Goal: Book appointment/travel/reservation

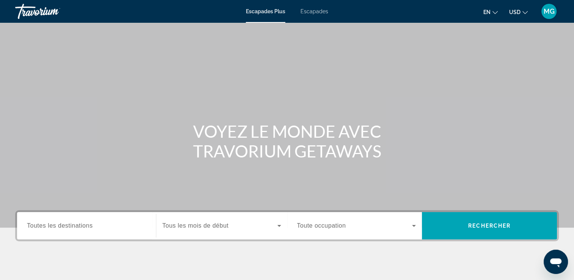
click at [320, 13] on span "Escapades" at bounding box center [314, 11] width 28 height 6
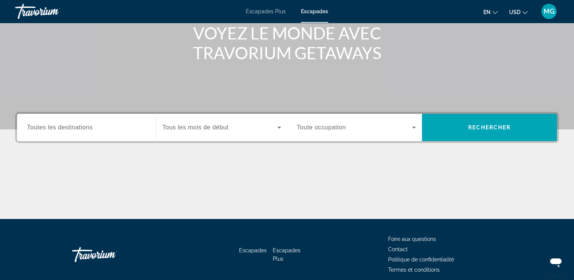
scroll to position [114, 0]
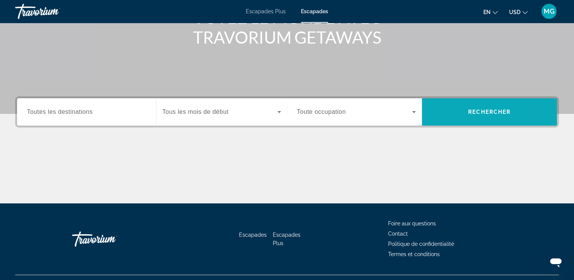
click at [467, 111] on button "Rechercher" at bounding box center [489, 111] width 135 height 27
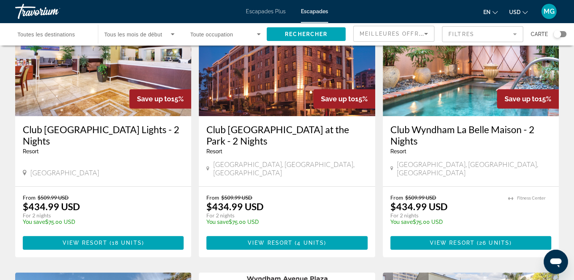
scroll to position [265, 0]
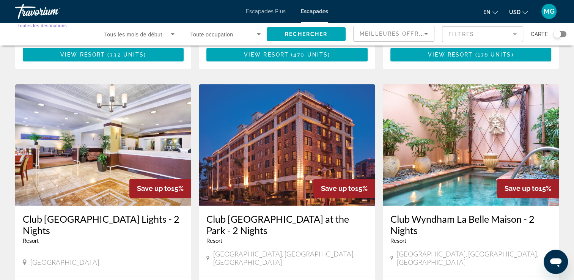
click at [61, 38] on input "Destination Toutes les destinations" at bounding box center [52, 34] width 71 height 9
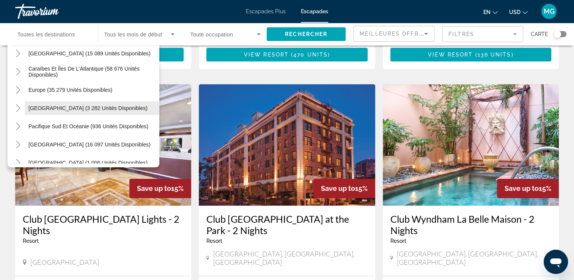
scroll to position [57, 0]
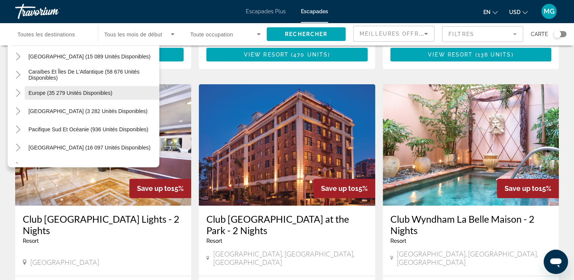
click at [82, 93] on span "Europe (35 279 unités disponibles)" at bounding box center [70, 93] width 84 height 6
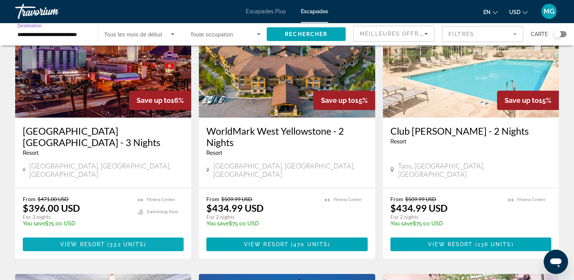
scroll to position [0, 0]
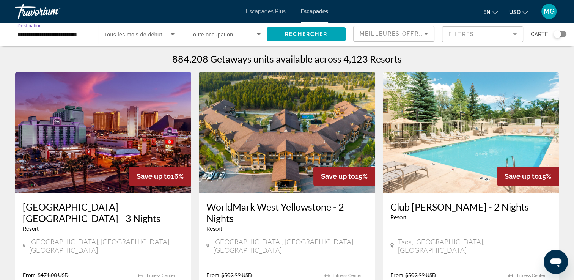
click at [417, 35] on span "Meilleures offres" at bounding box center [392, 34] width 67 height 6
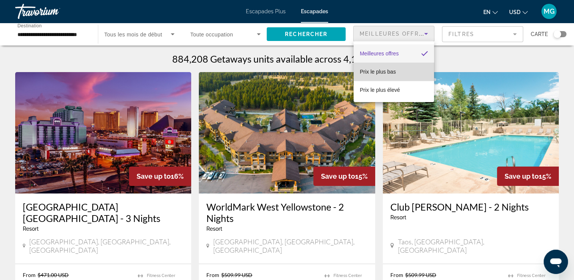
click at [397, 66] on mat-option "Prix le plus bas" at bounding box center [393, 72] width 80 height 18
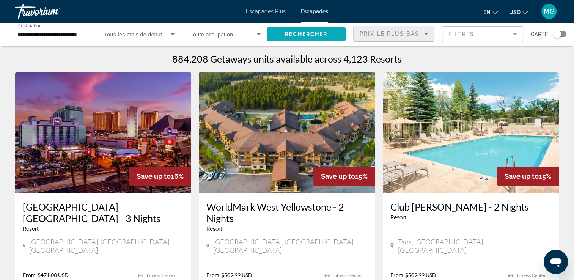
click at [291, 36] on span "Rechercher" at bounding box center [306, 34] width 42 height 6
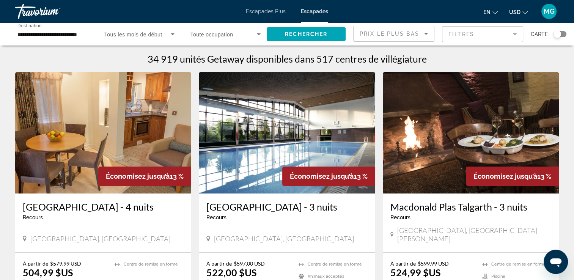
click at [67, 38] on input "**********" at bounding box center [52, 34] width 71 height 9
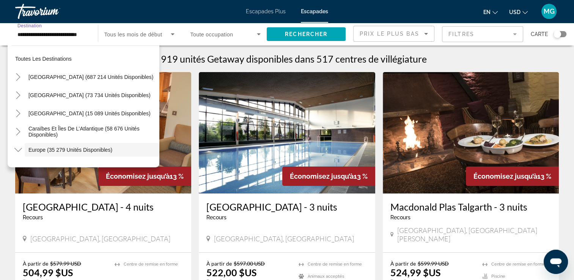
scroll to position [45, 0]
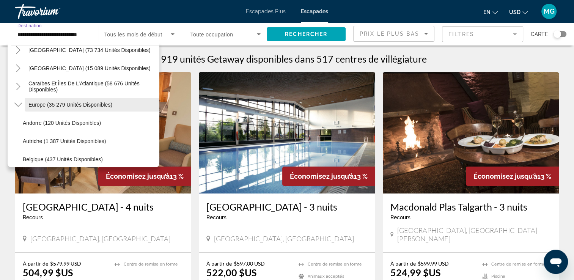
click at [71, 104] on span "Europe (35 279 unités disponibles)" at bounding box center [70, 105] width 84 height 6
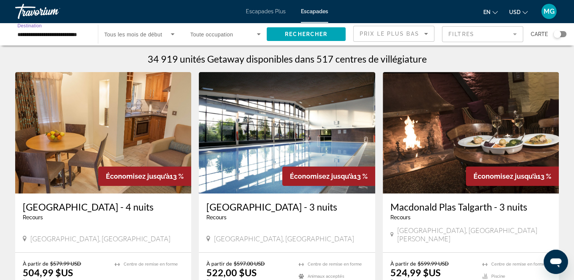
click at [559, 34] on div "Widget de recherche" at bounding box center [557, 34] width 8 height 8
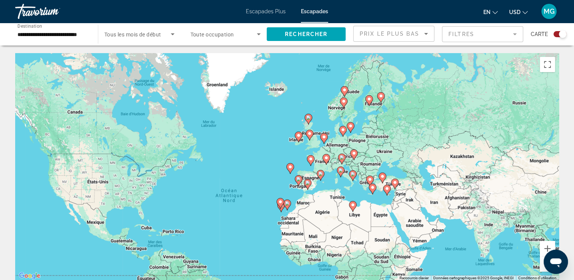
drag, startPoint x: 358, startPoint y: 126, endPoint x: 323, endPoint y: 167, distance: 53.8
click at [323, 167] on div "Pour activer le glissement avec le clavier, appuyez sur Alt+Entrée. Une fois ce…" at bounding box center [286, 166] width 543 height 227
click at [325, 160] on icon "Contenu principal" at bounding box center [325, 159] width 7 height 10
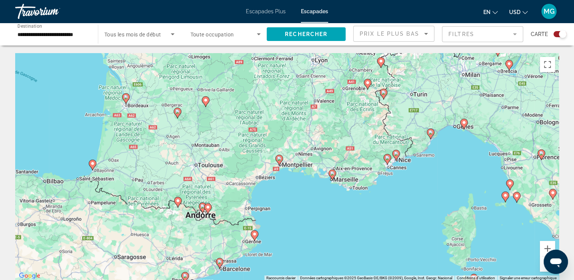
drag, startPoint x: 323, startPoint y: 124, endPoint x: 239, endPoint y: 171, distance: 96.6
click at [239, 171] on div "Pour activer le glissement avec le clavier, appuyez sur Alt+Entrée. Une fois ce…" at bounding box center [286, 166] width 543 height 227
click at [279, 158] on image "Contenu principal" at bounding box center [279, 158] width 5 height 5
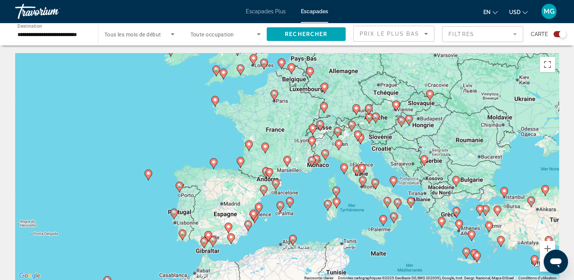
click at [285, 163] on icon "Contenu principal" at bounding box center [286, 161] width 7 height 10
type input "**********"
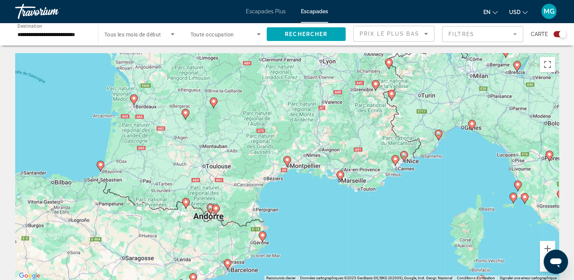
click at [285, 163] on icon "Contenu principal" at bounding box center [286, 161] width 7 height 10
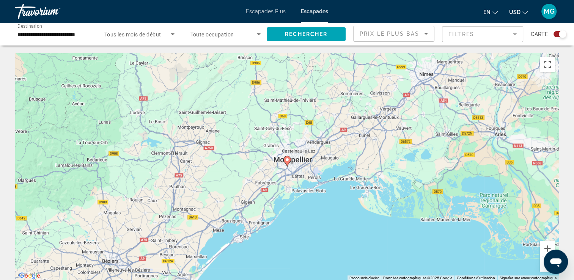
click at [285, 163] on icon "Contenu principal" at bounding box center [286, 161] width 7 height 10
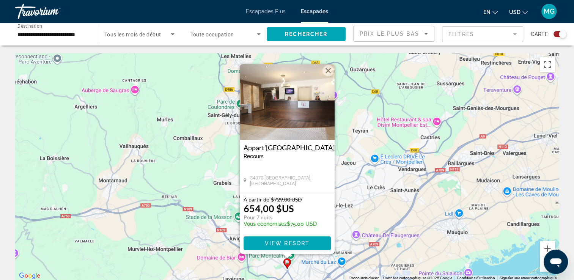
click at [329, 69] on button "Fermer" at bounding box center [327, 70] width 11 height 11
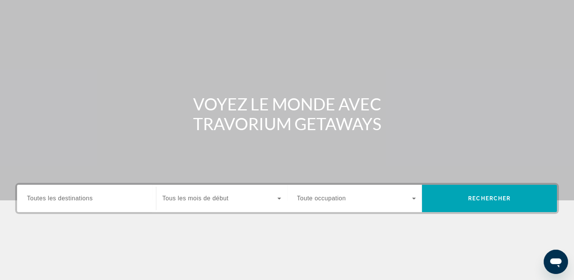
scroll to position [16, 0]
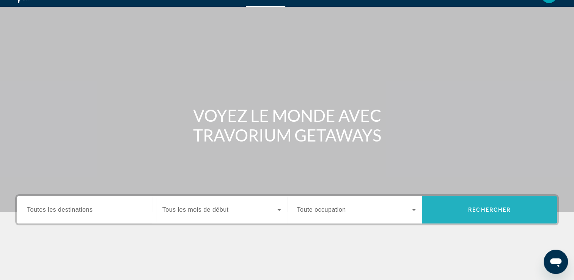
click at [490, 206] on span "Widget de recherche" at bounding box center [489, 210] width 135 height 18
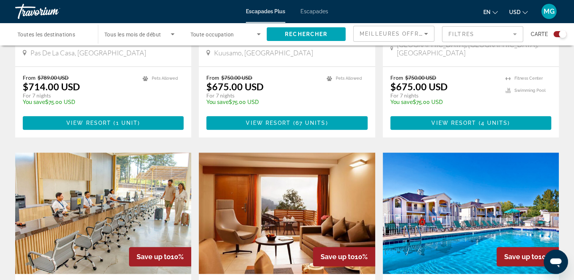
scroll to position [586, 0]
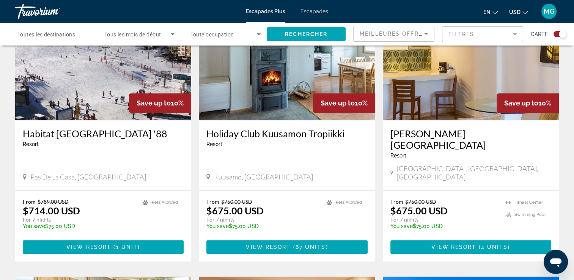
click at [66, 36] on span "Toutes les destinations" at bounding box center [46, 34] width 58 height 6
click at [66, 36] on input "Destination Toutes les destinations" at bounding box center [52, 34] width 71 height 9
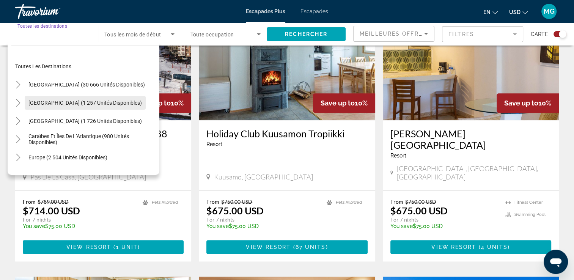
click at [68, 98] on span "Widget de recherche" at bounding box center [85, 103] width 121 height 18
type input "**********"
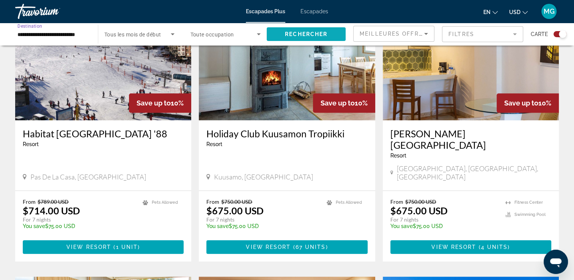
click at [324, 33] on span "Rechercher" at bounding box center [306, 34] width 42 height 6
